Goal: Information Seeking & Learning: Learn about a topic

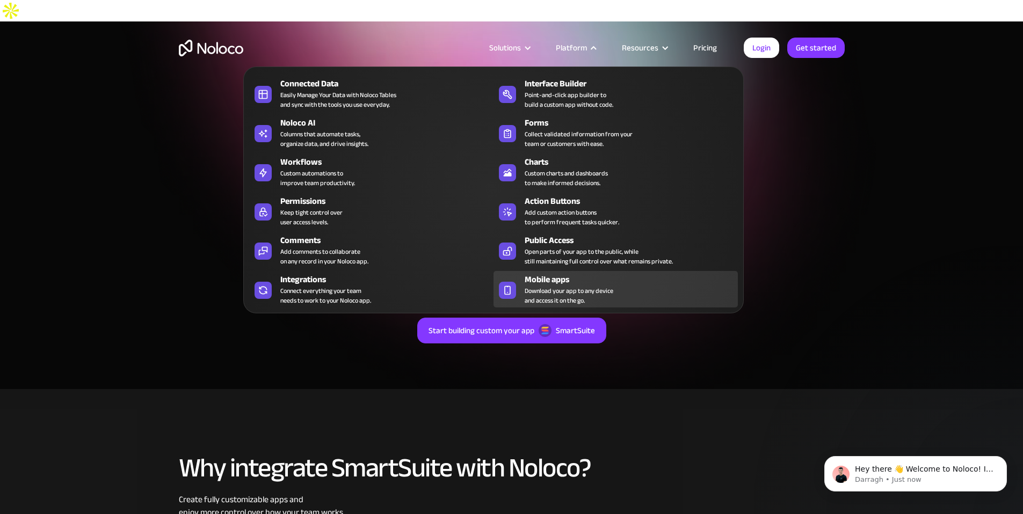
click at [552, 286] on div "Mobile apps" at bounding box center [634, 279] width 218 height 13
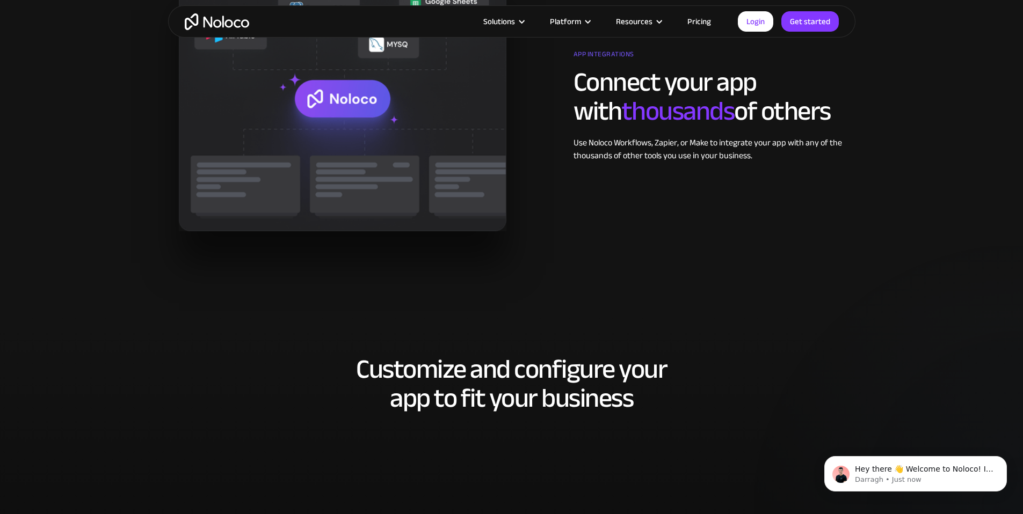
scroll to position [1807, 0]
click at [702, 20] on link "Pricing" at bounding box center [699, 21] width 50 height 14
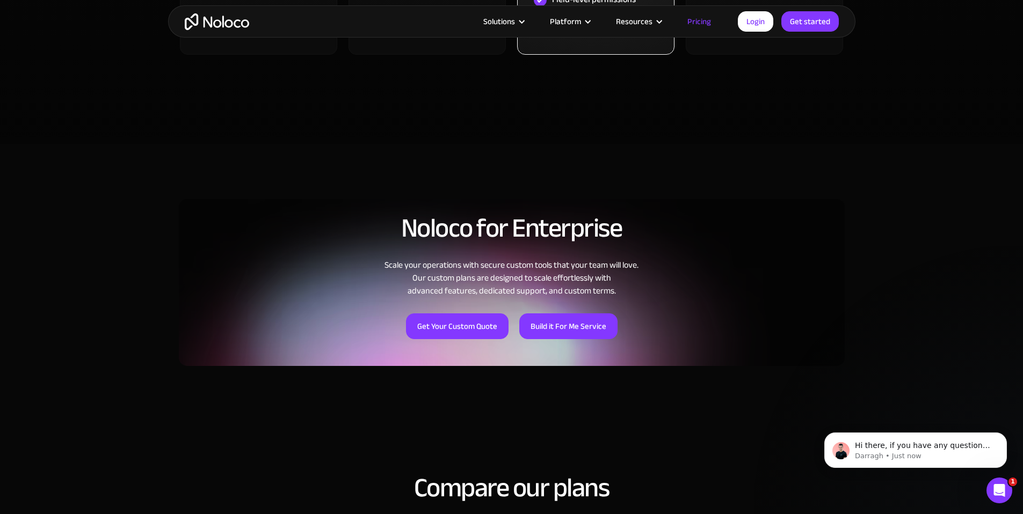
scroll to position [705, 0]
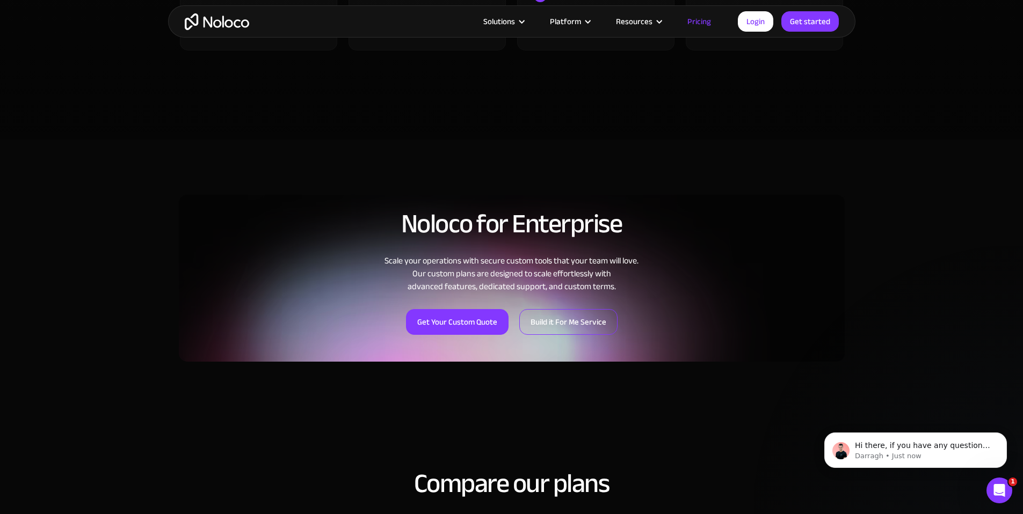
click at [573, 309] on link "Build it For Me Service" at bounding box center [568, 322] width 98 height 26
click at [1002, 436] on icon "Dismiss notification" at bounding box center [1004, 436] width 6 height 6
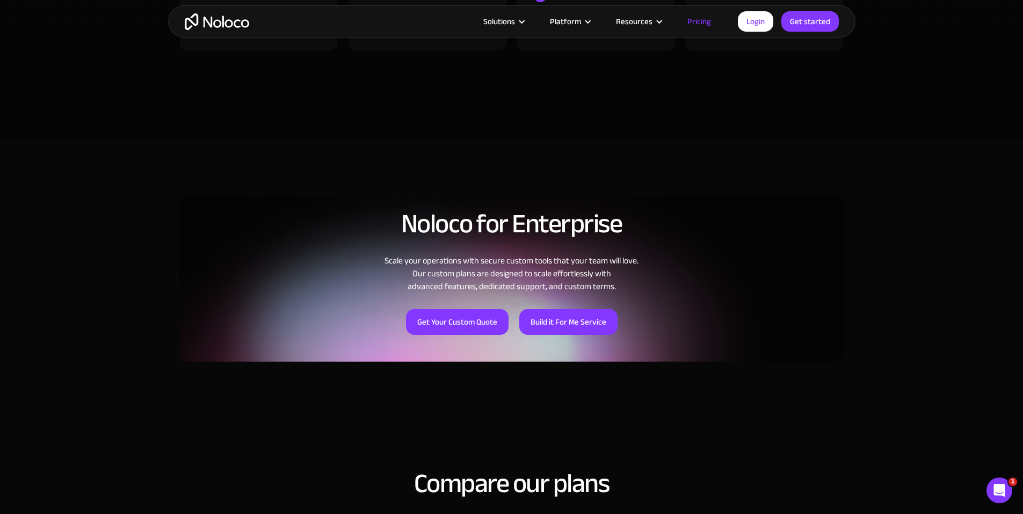
click at [871, 307] on section "Noloco for Enterprise Scale your operations with secure custom tools that your …" at bounding box center [511, 283] width 1023 height 287
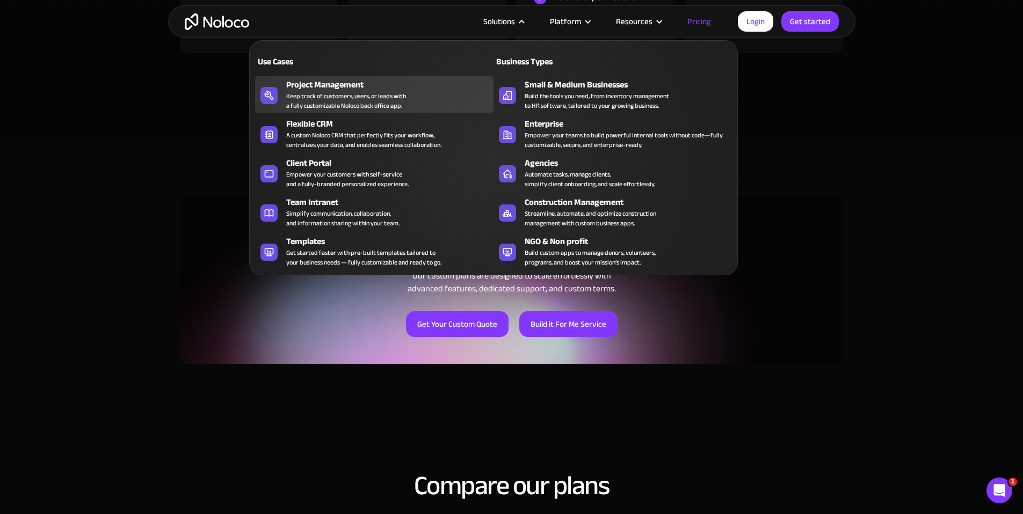
scroll to position [697, 0]
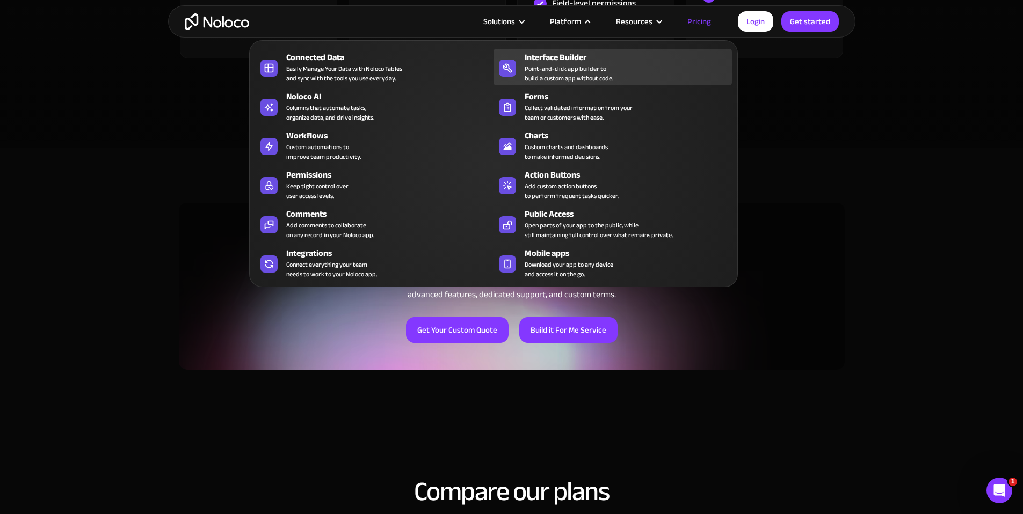
click at [563, 79] on div "Point-and-click app builder to build a custom app without code." at bounding box center [569, 73] width 89 height 19
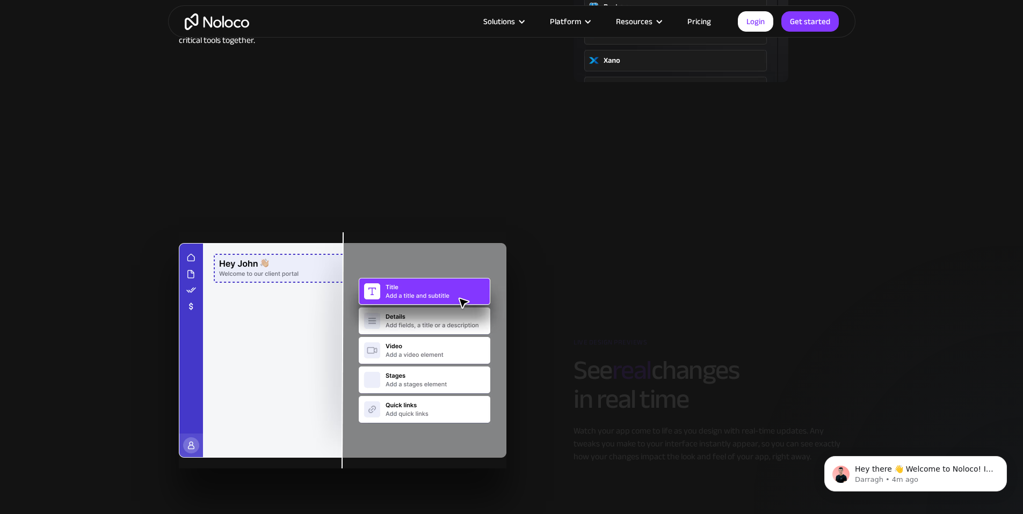
scroll to position [1576, 0]
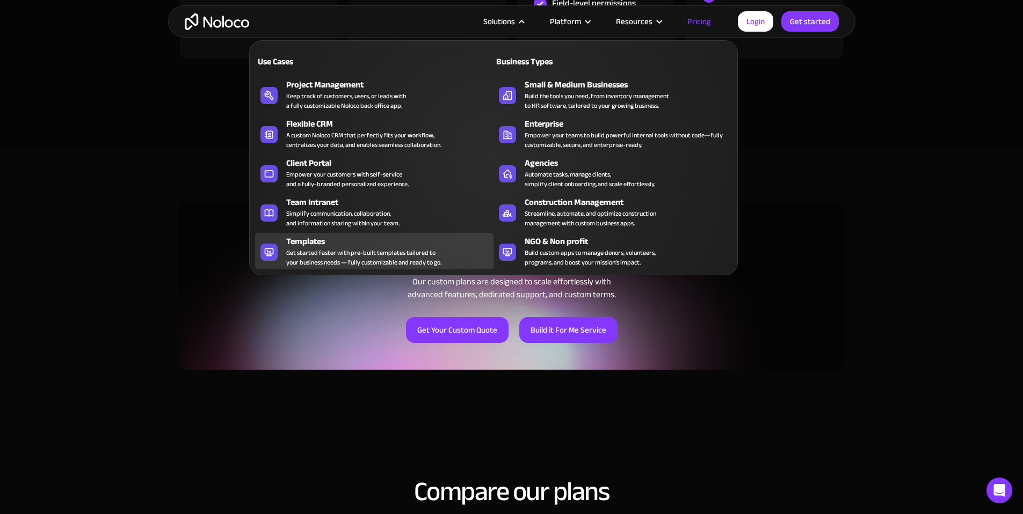
click at [372, 253] on div "Get started faster with pre-built templates tailored to your business needs — f…" at bounding box center [363, 257] width 155 height 19
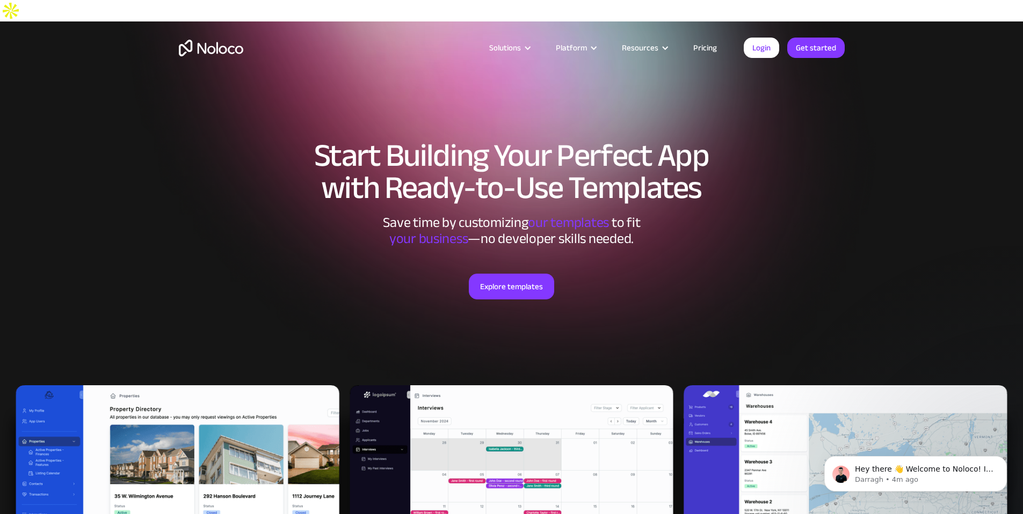
click at [707, 46] on link "Pricing" at bounding box center [705, 48] width 50 height 14
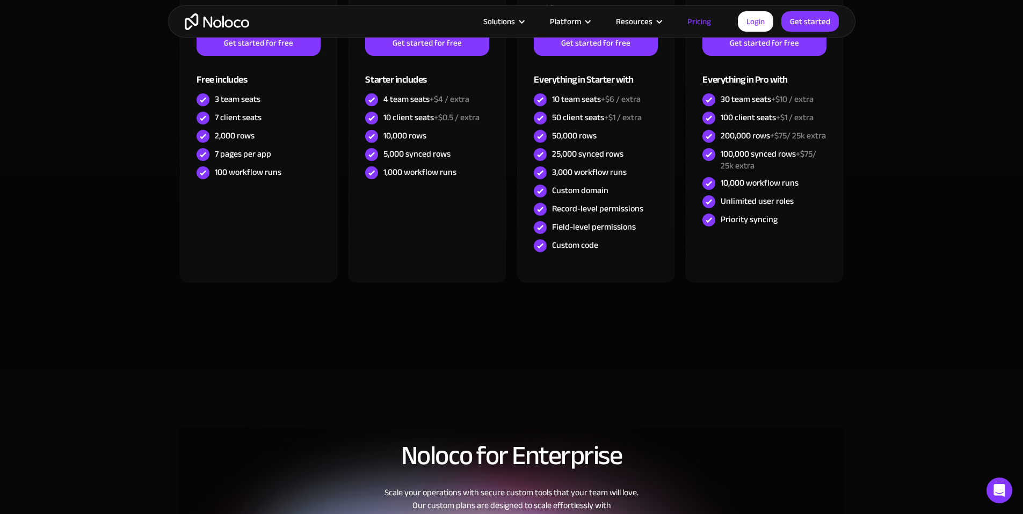
scroll to position [355, 0]
